Goal: Transaction & Acquisition: Purchase product/service

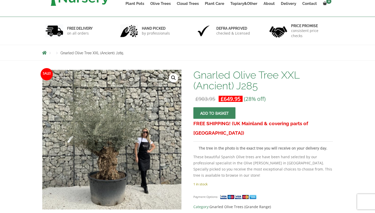
scroll to position [60, 0]
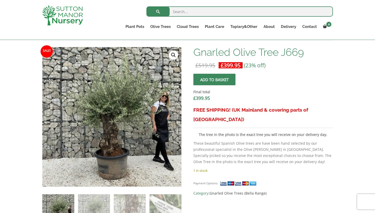
scroll to position [158, 0]
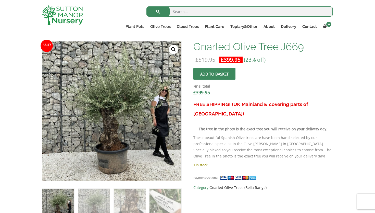
click at [215, 74] on span "submit" at bounding box center [215, 74] width 0 height 0
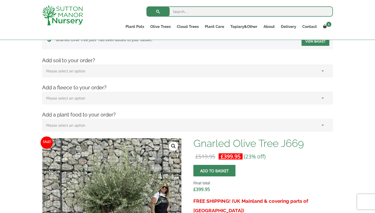
scroll to position [85, 0]
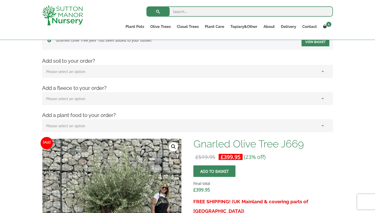
click at [215, 76] on select "Please select an option (x1) 75L Bag (£34.99) (x2) 75L Bag (£69.98) (x3) 75L Ba…" at bounding box center [187, 71] width 291 height 13
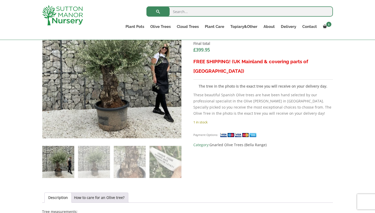
scroll to position [225, 0]
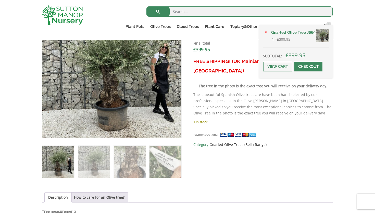
click at [327, 26] on div "× Gnarled Olive Tree J669 1 × £ 399.95 Subtotal: £ 399.95 View cart Checkout" at bounding box center [297, 51] width 74 height 53
click at [302, 68] on link "Checkout" at bounding box center [309, 67] width 28 height 10
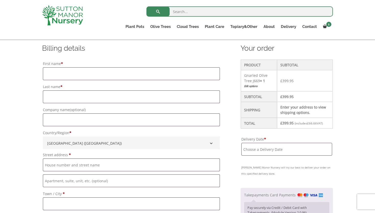
scroll to position [132, 0]
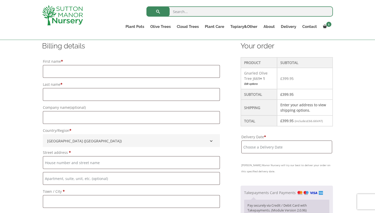
click at [251, 152] on input "Delivery Date *" at bounding box center [287, 146] width 91 height 13
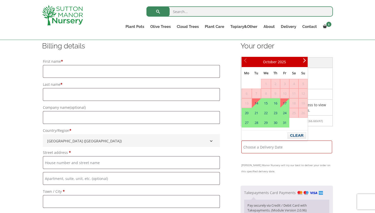
click at [193, 132] on label "Country/Region *" at bounding box center [131, 130] width 177 height 7
click at [43, 134] on select "Select a country / region… Guernsey United Kingdom (UK)" at bounding box center [43, 134] width 0 height 0
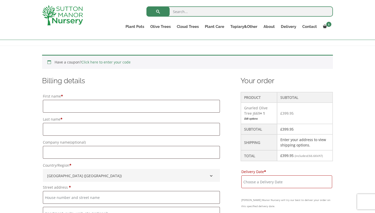
scroll to position [112, 0]
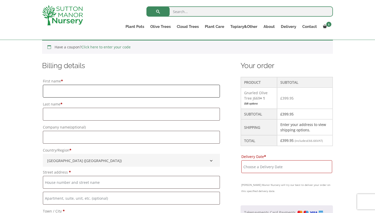
click at [69, 94] on input "First name *" at bounding box center [131, 91] width 177 height 13
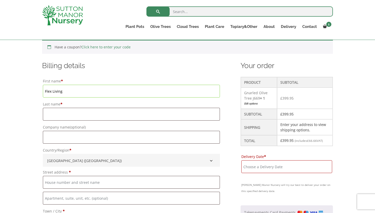
click at [71, 90] on input "Flex Living" at bounding box center [131, 91] width 177 height 13
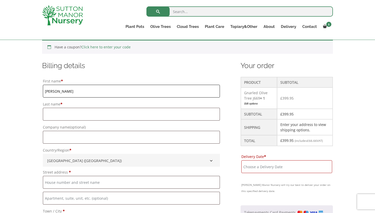
type input "Michael"
click at [63, 115] on input "Last name *" at bounding box center [131, 114] width 177 height 13
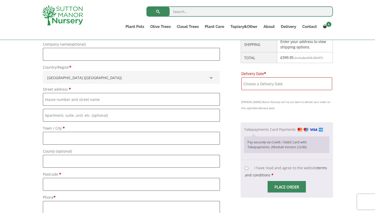
scroll to position [196, 0]
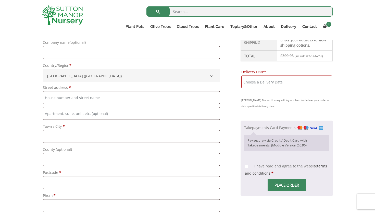
type input "Buggy"
click at [61, 100] on input "Street address *" at bounding box center [131, 97] width 177 height 13
type input "85"
click at [57, 136] on input "Town / City *" at bounding box center [131, 136] width 177 height 13
type input "[GEOGRAPHIC_DATA]"
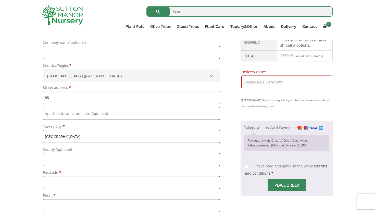
click at [62, 101] on input "85" at bounding box center [131, 97] width 177 height 13
type input "8"
type input "St Dunstans"
click at [58, 112] on input "Flat, suite, unit, etc. (optional)" at bounding box center [131, 113] width 177 height 13
type input "85"
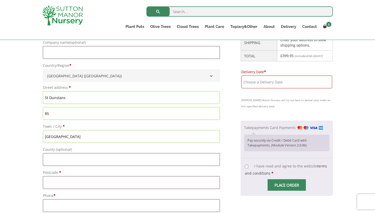
click at [75, 100] on input "St Dunstans" at bounding box center [131, 97] width 177 height 13
paste input "85 St Dunstans Road, W6 8RE"
click at [50, 99] on input "85 St Dunstans Road, W6 8RE" at bounding box center [131, 97] width 177 height 13
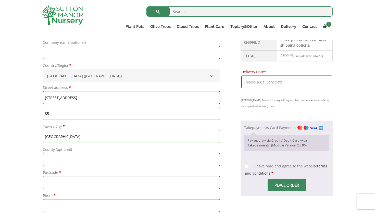
drag, startPoint x: 76, startPoint y: 98, endPoint x: 100, endPoint y: 98, distance: 24.3
click at [100, 98] on input "St Dunstans Road, W6 8RE" at bounding box center [131, 97] width 177 height 13
type input "St Dunstans Road, W6 8RE"
click at [49, 185] on input "Postcode *" at bounding box center [131, 182] width 177 height 13
paste input "W6 8RE"
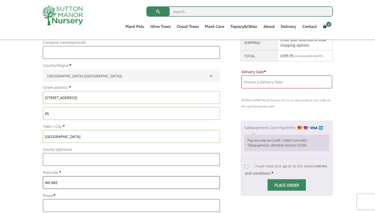
type input "W6 8RE"
click at [94, 98] on input "St Dunstans Road, W6 8RE" at bounding box center [131, 97] width 177 height 13
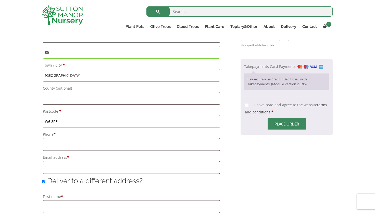
scroll to position [265, 0]
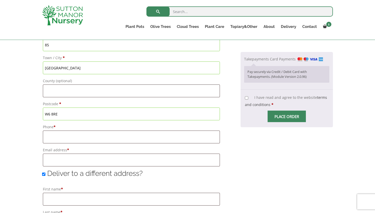
type input "[GEOGRAPHIC_DATA]"
click at [66, 132] on input "Phone *" at bounding box center [131, 136] width 177 height 13
type input "07361582471"
click at [64, 161] on input "Email address *" at bounding box center [131, 159] width 177 height 13
type input "[EMAIL_ADDRESS][DOMAIN_NAME]"
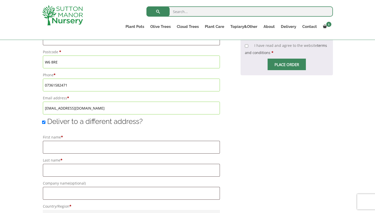
scroll to position [319, 0]
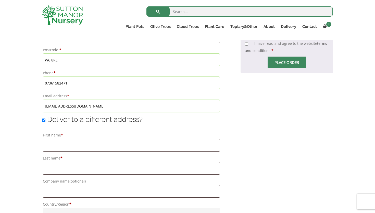
click at [43, 120] on input "Deliver to a different address?" at bounding box center [43, 119] width 3 height 3
checkbox input "false"
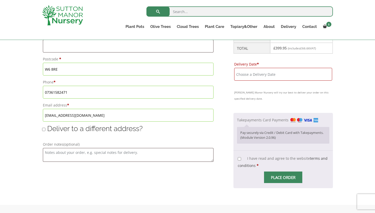
scroll to position [304, 0]
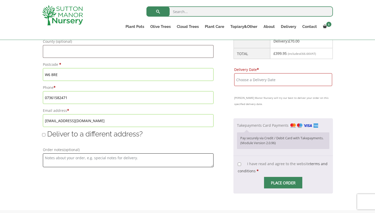
click at [55, 159] on textarea "Order notes (optional)" at bounding box center [128, 160] width 171 height 14
type textarea "Please call me on +"
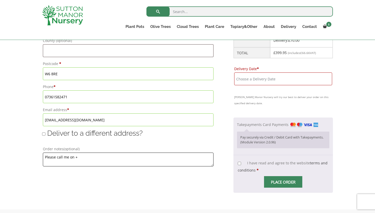
drag, startPoint x: 85, startPoint y: 157, endPoint x: 34, endPoint y: 154, distance: 50.9
click at [34, 154] on div "Have a coupon? Click here to enter your code Apply coupon Billing details First…" at bounding box center [187, 23] width 375 height 371
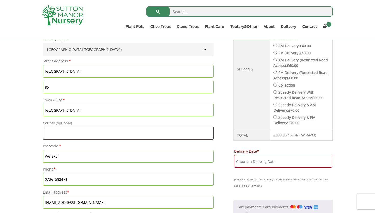
scroll to position [228, 0]
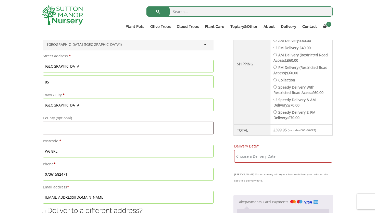
type textarea "Another phone number to contact with: [PHONE_NUMBER]"
click at [240, 158] on input "Delivery Date *" at bounding box center [283, 155] width 98 height 13
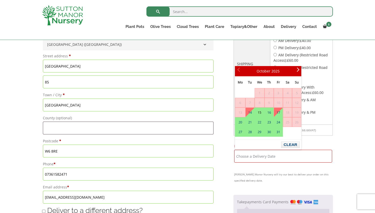
click at [259, 112] on link "15" at bounding box center [259, 112] width 9 height 9
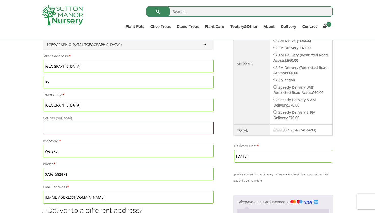
click at [268, 153] on input "15 October, 2025" at bounding box center [283, 155] width 98 height 13
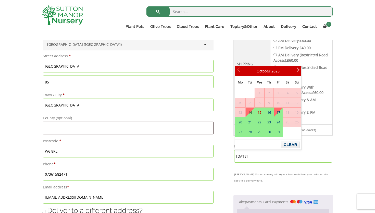
click at [251, 113] on link "14" at bounding box center [250, 112] width 9 height 9
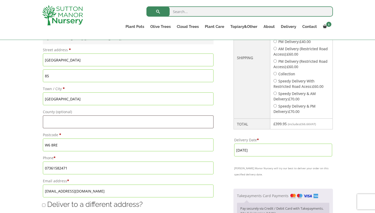
scroll to position [234, 0]
click at [271, 150] on input "14 October, 2025" at bounding box center [283, 149] width 98 height 13
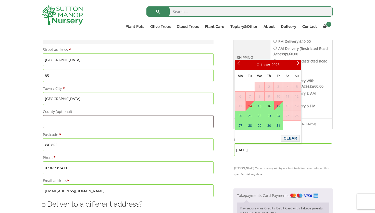
click at [268, 107] on link "16" at bounding box center [269, 105] width 9 height 9
type input "[DATE]"
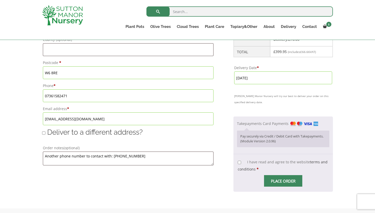
scroll to position [315, 0]
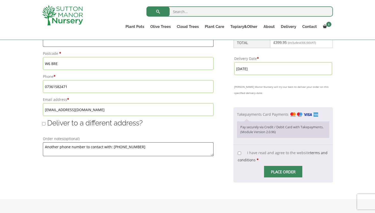
click at [240, 153] on input "I have read and agree to the website terms and conditions *" at bounding box center [239, 152] width 3 height 3
checkbox input "true"
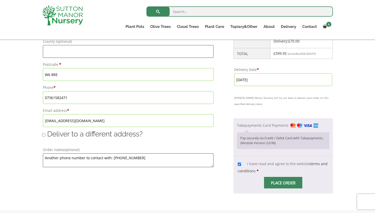
scroll to position [337, 0]
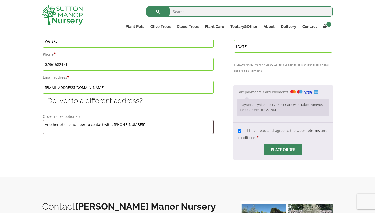
click at [284, 149] on span "Checkout" at bounding box center [284, 149] width 0 height 0
click at [278, 150] on input "Place order" at bounding box center [283, 148] width 38 height 11
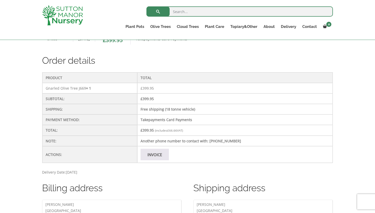
scroll to position [162, 0]
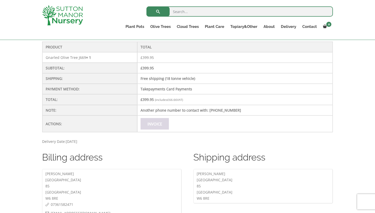
click at [162, 126] on link "Invoice" at bounding box center [155, 123] width 28 height 11
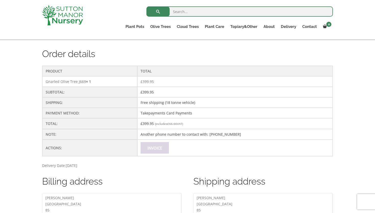
scroll to position [146, 0]
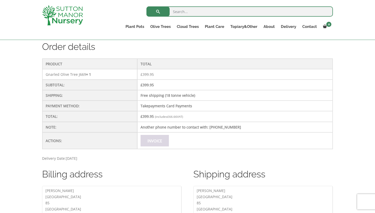
click at [156, 143] on link "Invoice" at bounding box center [155, 140] width 28 height 11
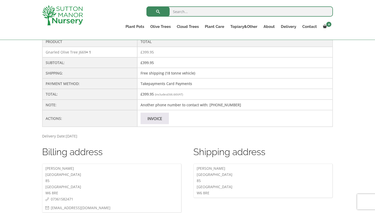
scroll to position [158, 0]
